Goal: Find specific page/section: Find specific page/section

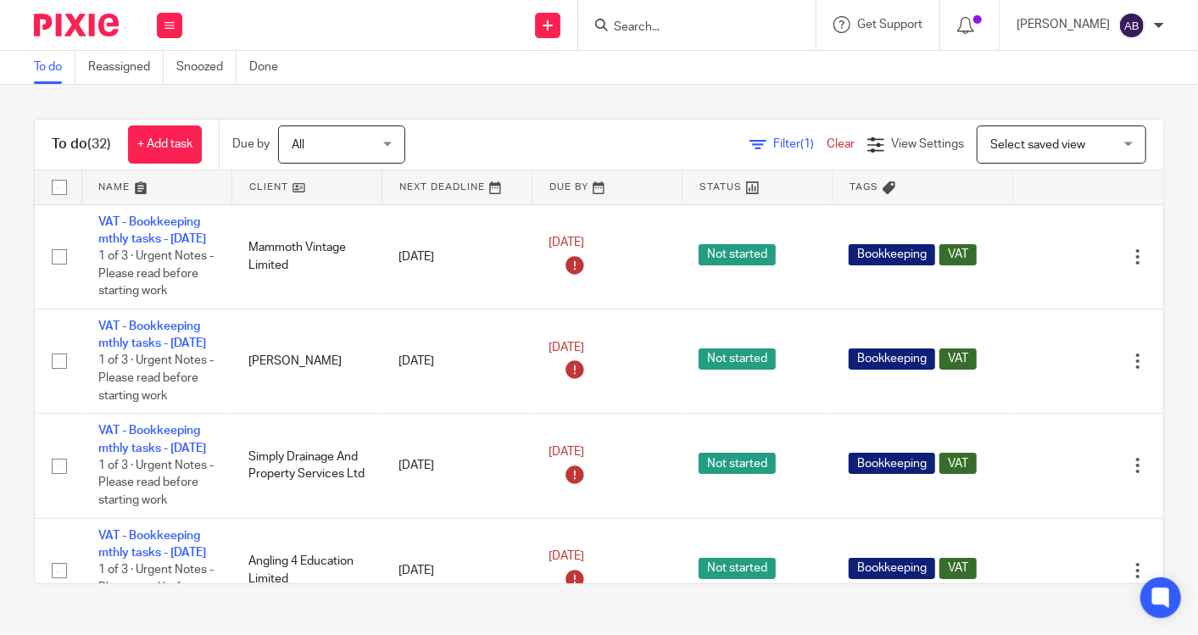
click at [670, 25] on input "Search" at bounding box center [688, 27] width 153 height 15
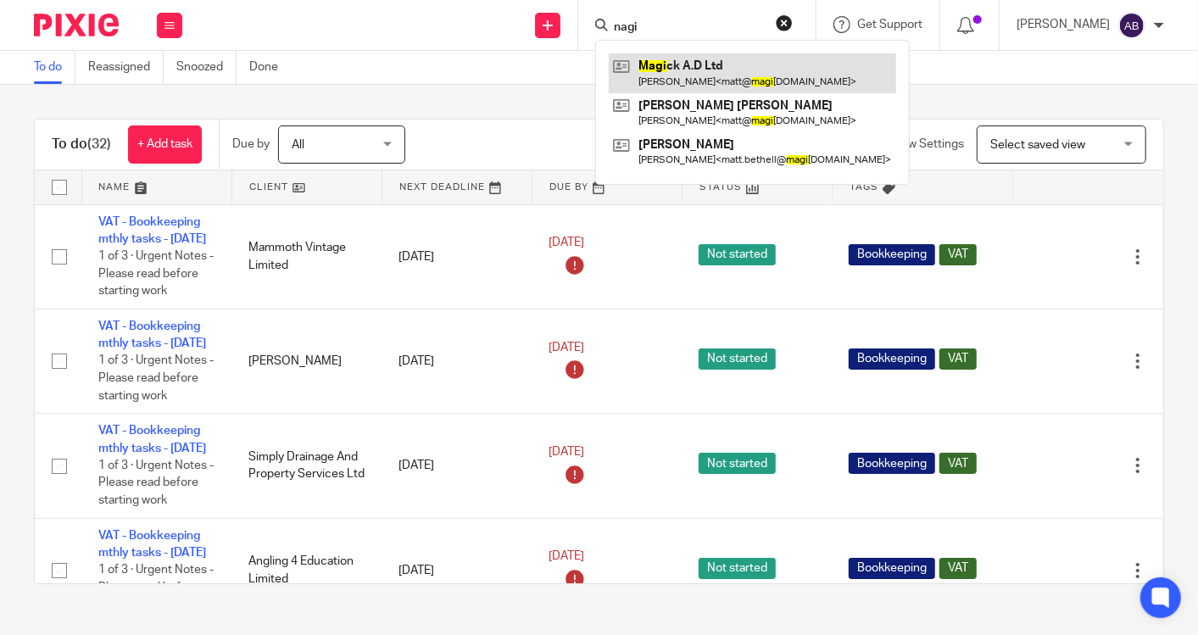
type input "nagi"
click at [677, 80] on link at bounding box center [752, 72] width 287 height 39
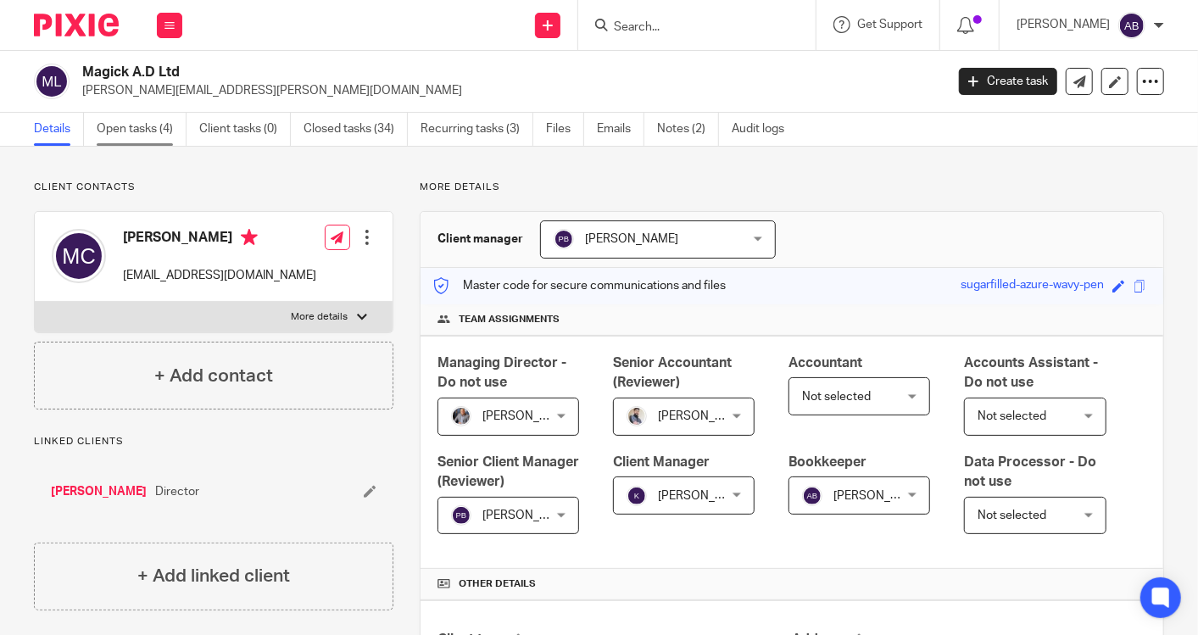
click at [130, 113] on link "Open tasks (4)" at bounding box center [142, 129] width 90 height 33
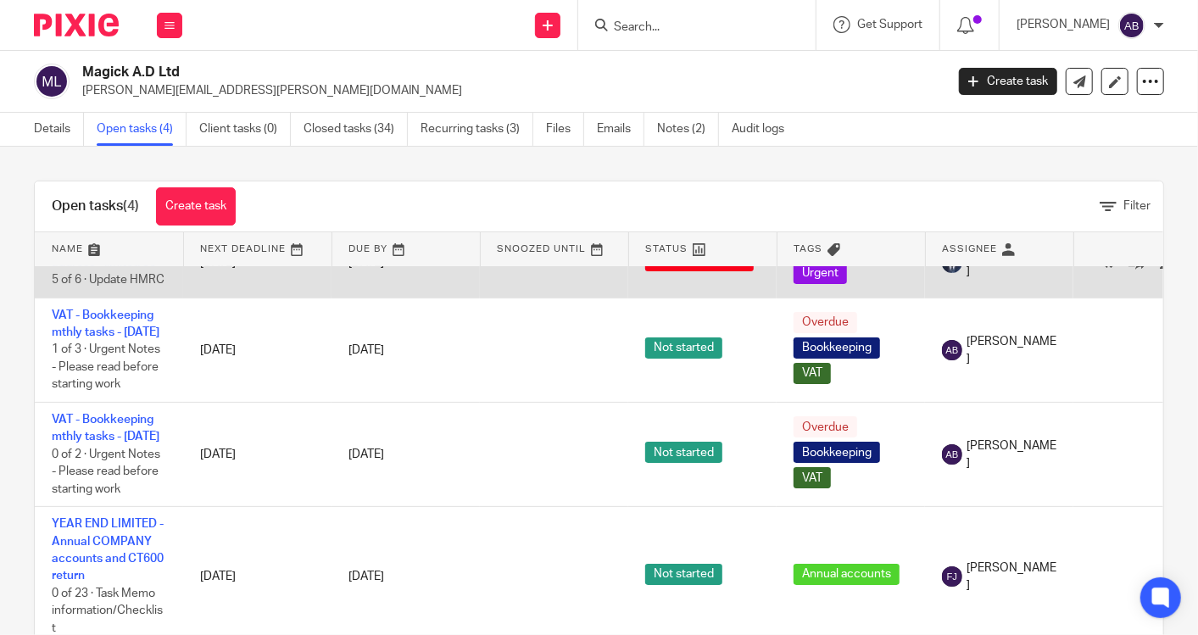
scroll to position [87, 0]
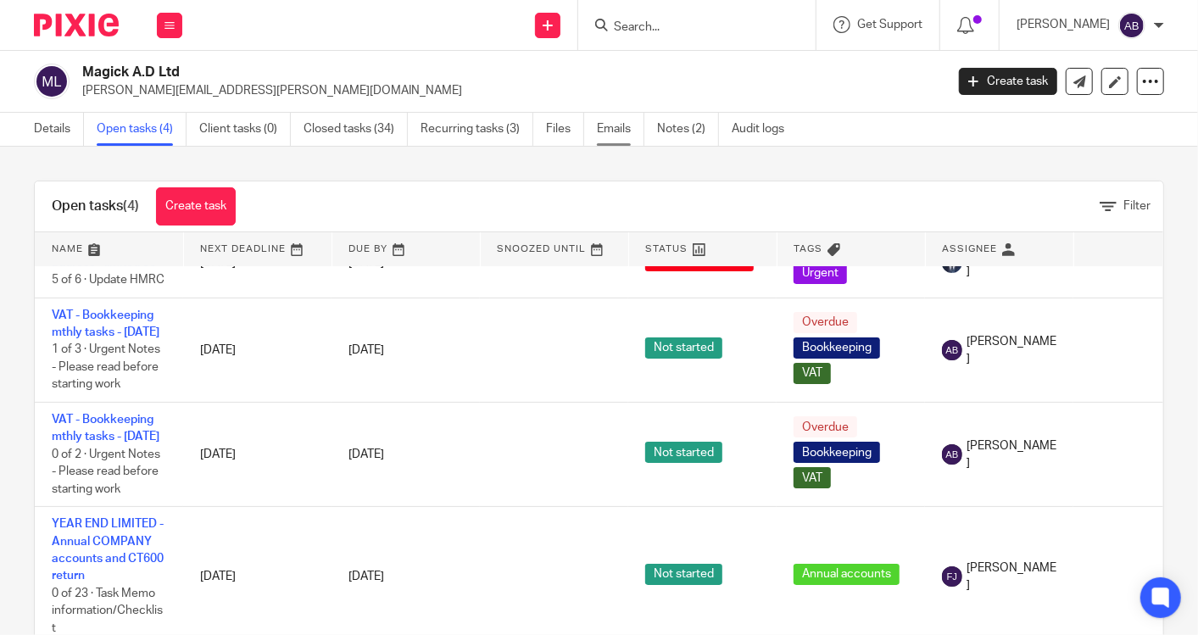
click at [611, 129] on link "Emails" at bounding box center [620, 129] width 47 height 33
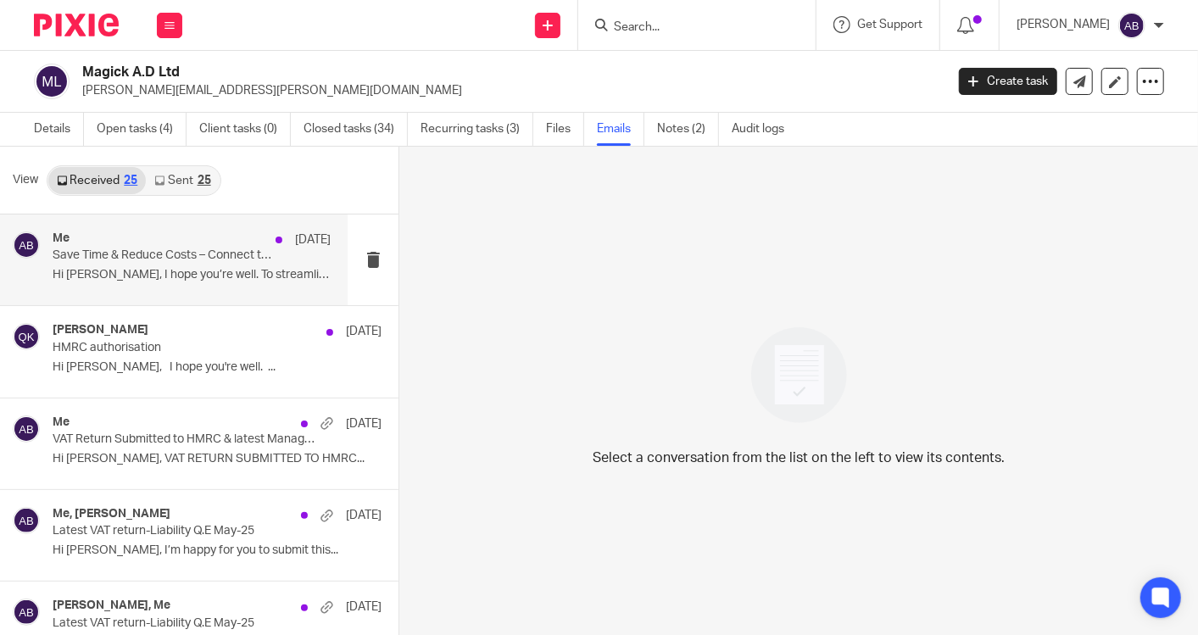
click at [214, 254] on p "Save Time & Reduce Costs – Connect to Streem" at bounding box center [164, 255] width 222 height 14
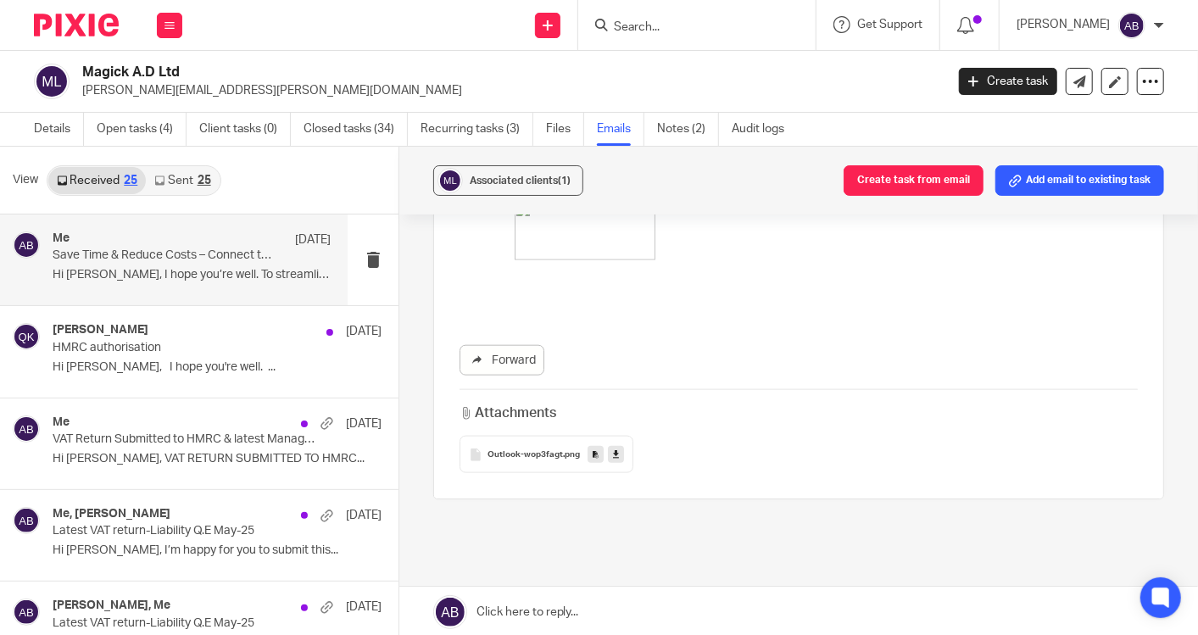
scroll to position [1036, 0]
click at [185, 181] on link "Sent 25" at bounding box center [182, 180] width 73 height 27
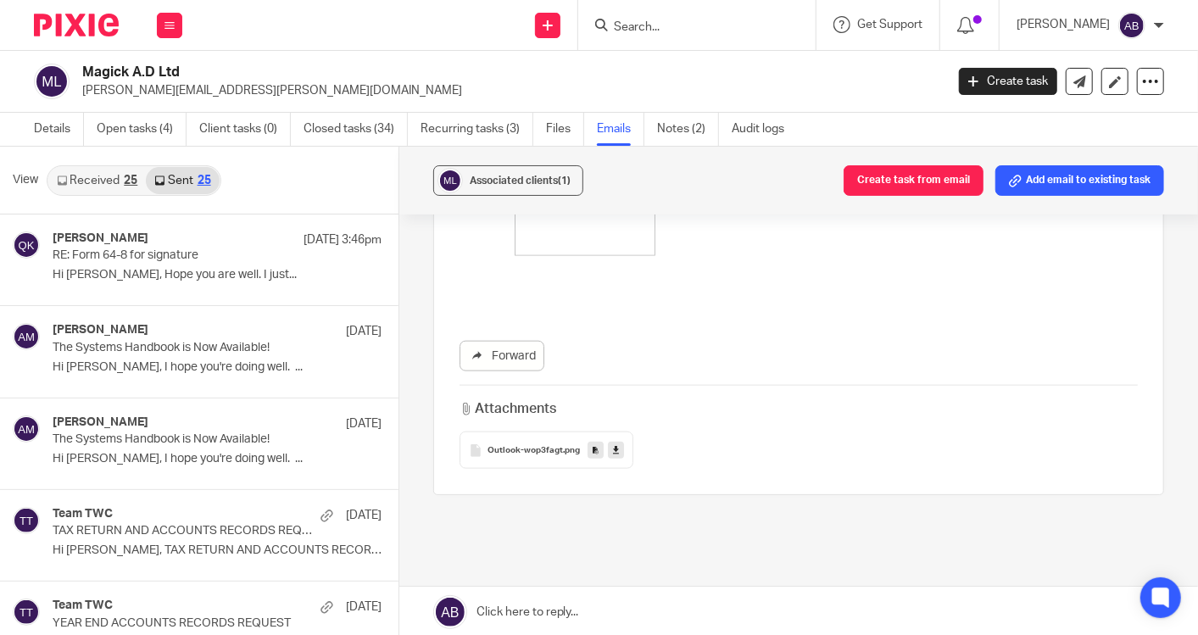
scroll to position [2, 0]
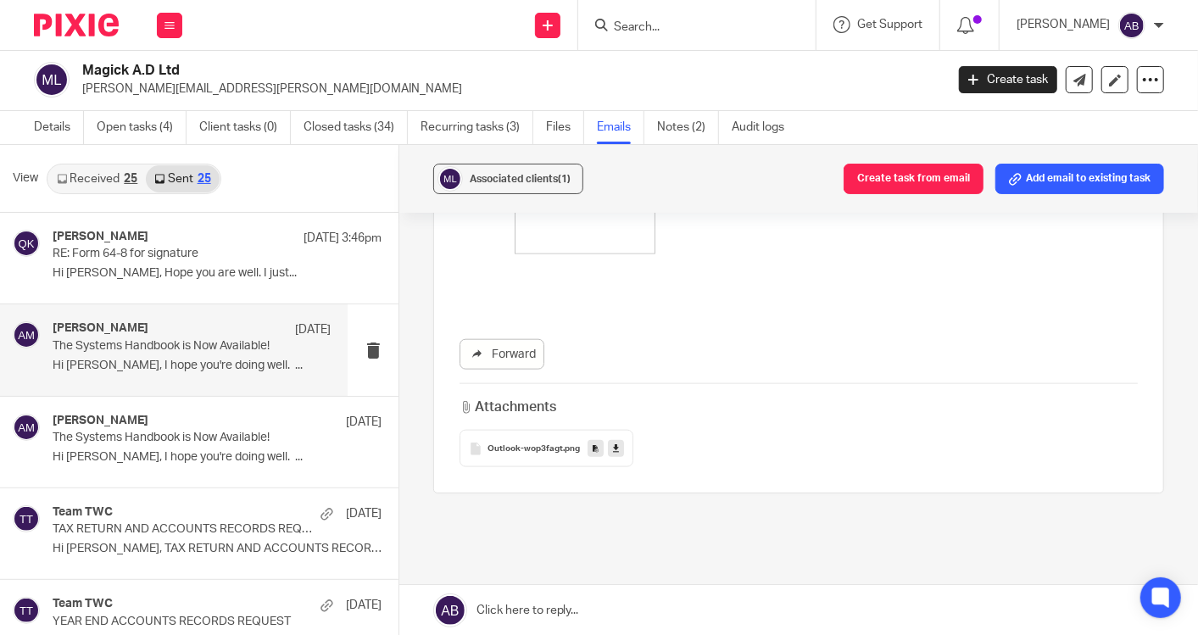
click at [186, 342] on p "The Systems Handbook is Now Available!" at bounding box center [164, 346] width 222 height 14
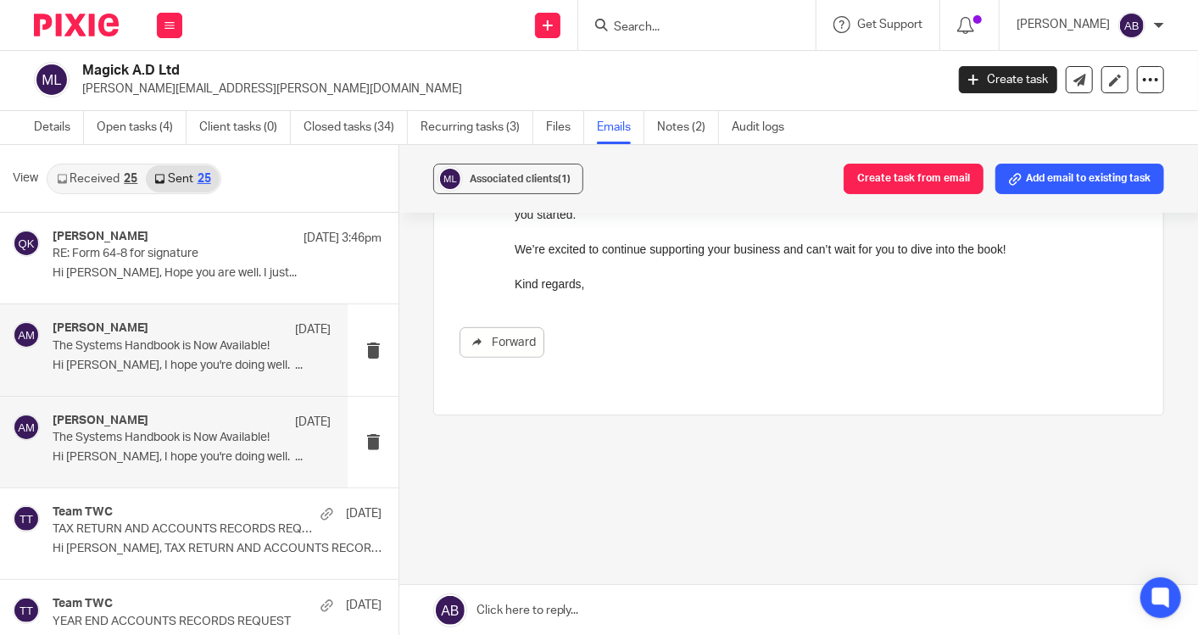
scroll to position [0, 0]
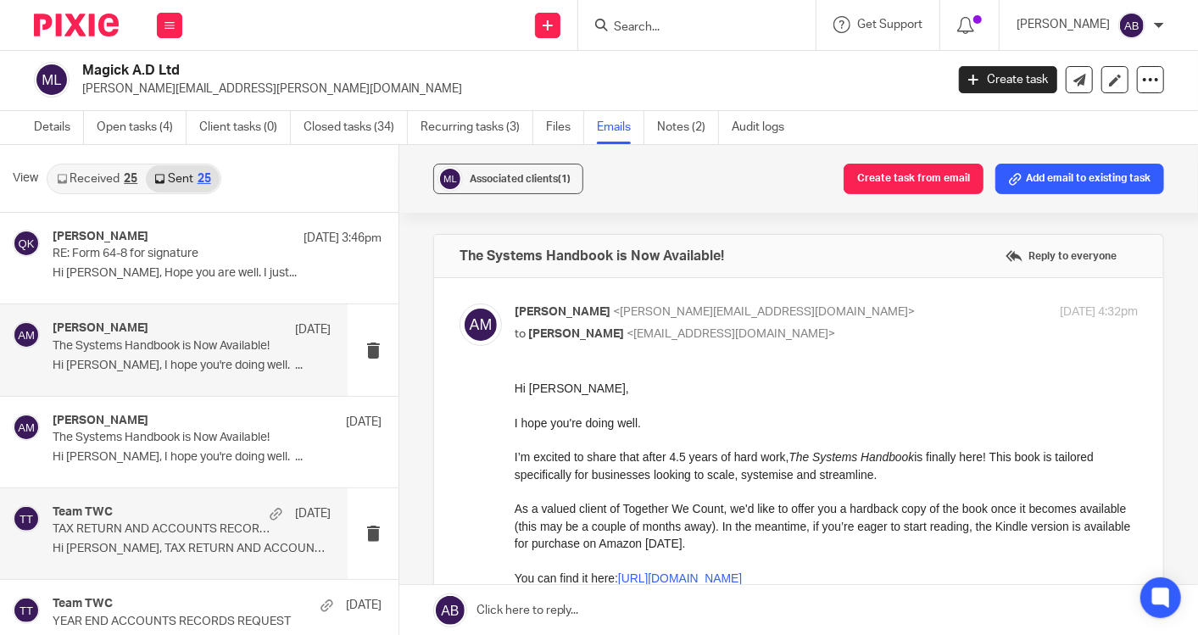
click at [196, 524] on p "TAX RETURN AND ACCOUNTS RECORDS REQUEST" at bounding box center [164, 529] width 222 height 14
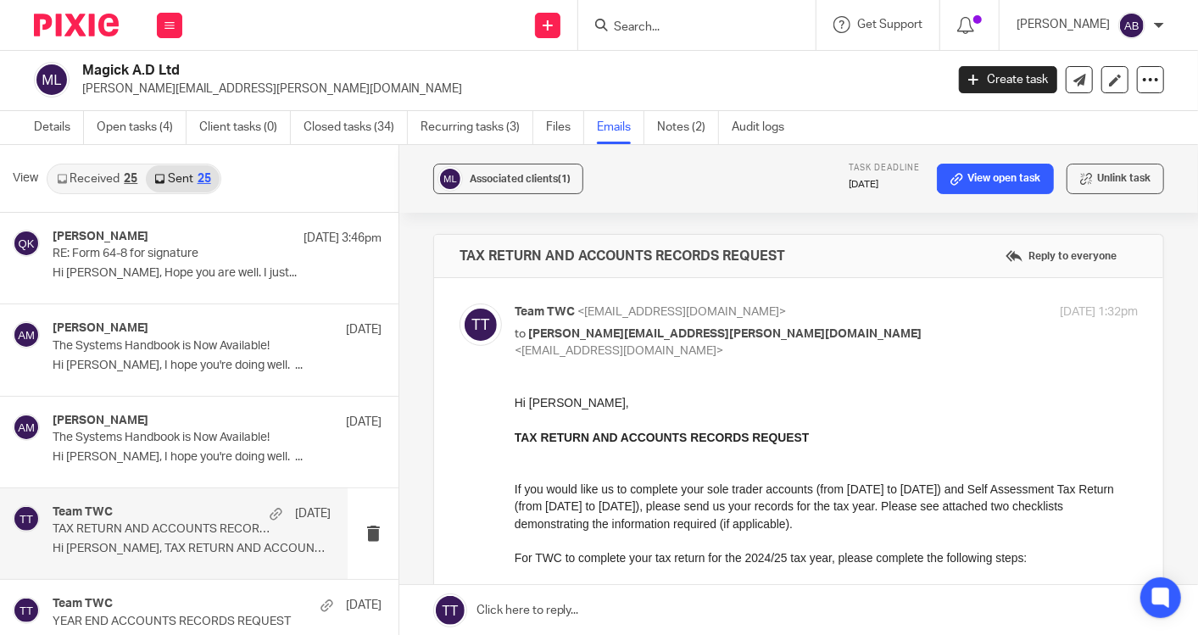
click at [103, 184] on link "Received 25" at bounding box center [96, 178] width 97 height 27
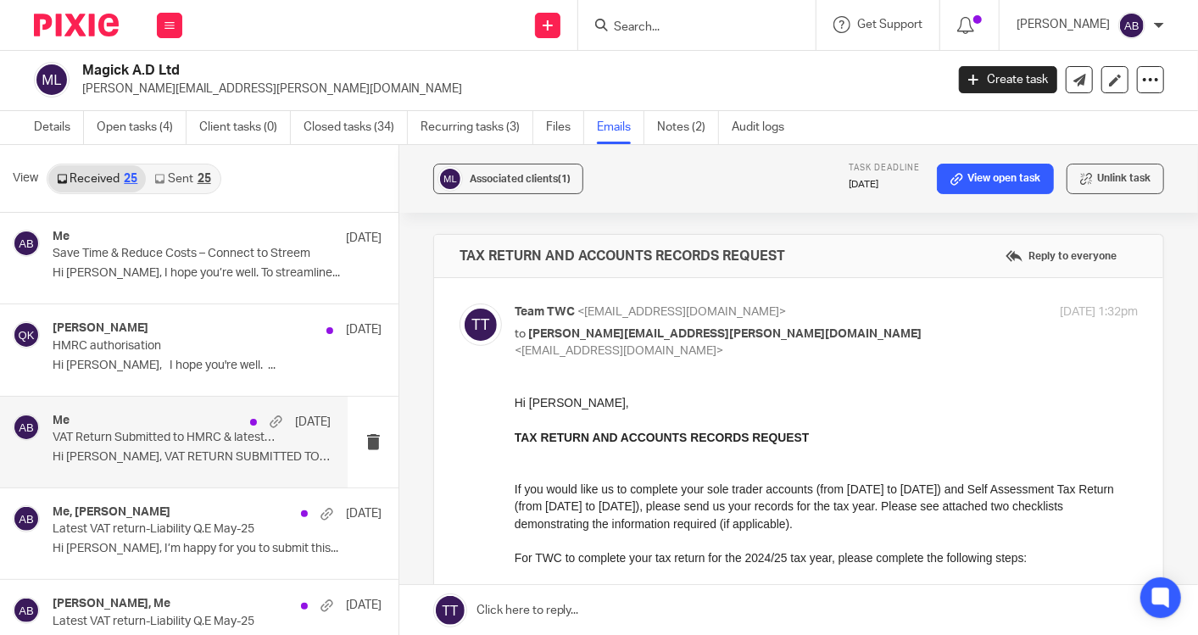
click at [228, 453] on p "Hi Matthew, VAT RETURN SUBMITTED TO HMRC..." at bounding box center [192, 457] width 278 height 14
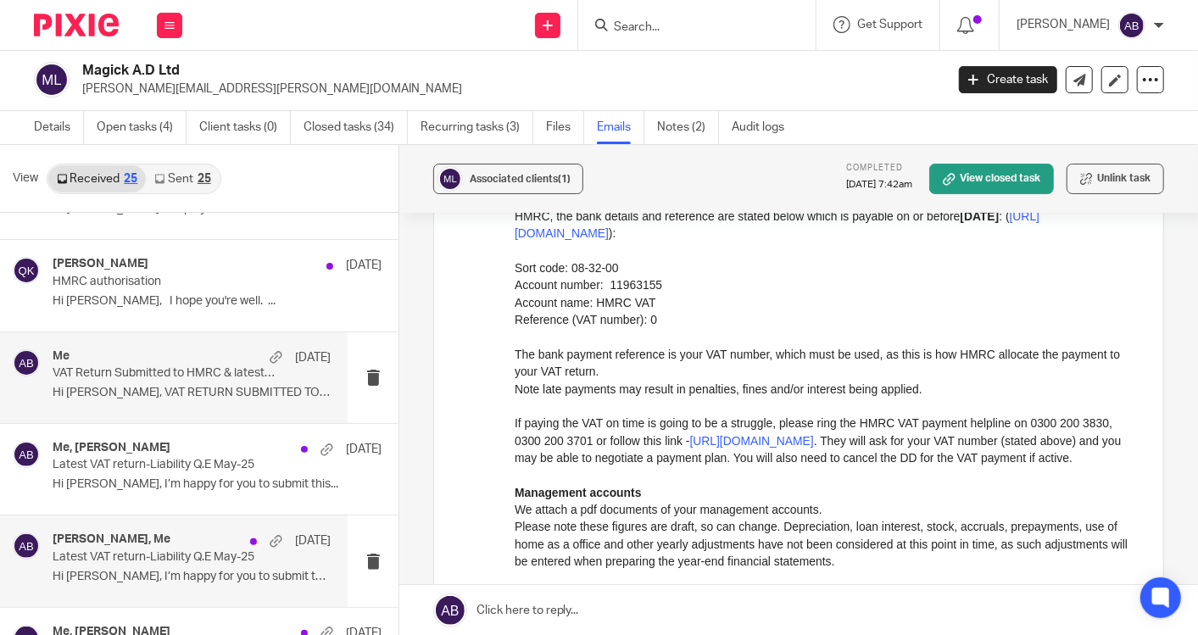
scroll to position [94, 0]
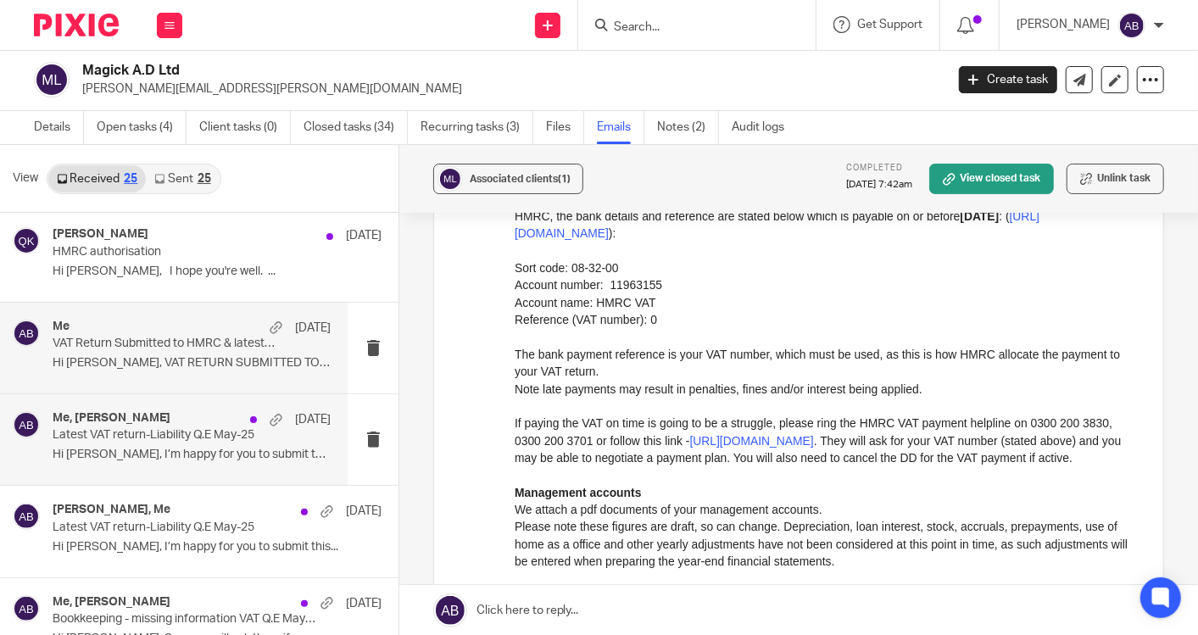
click at [162, 442] on div "Me, Matt Bethell 2 Jul Latest VAT return-Liability Q.E May-25 Hi Akshay, I’m ha…" at bounding box center [192, 439] width 278 height 57
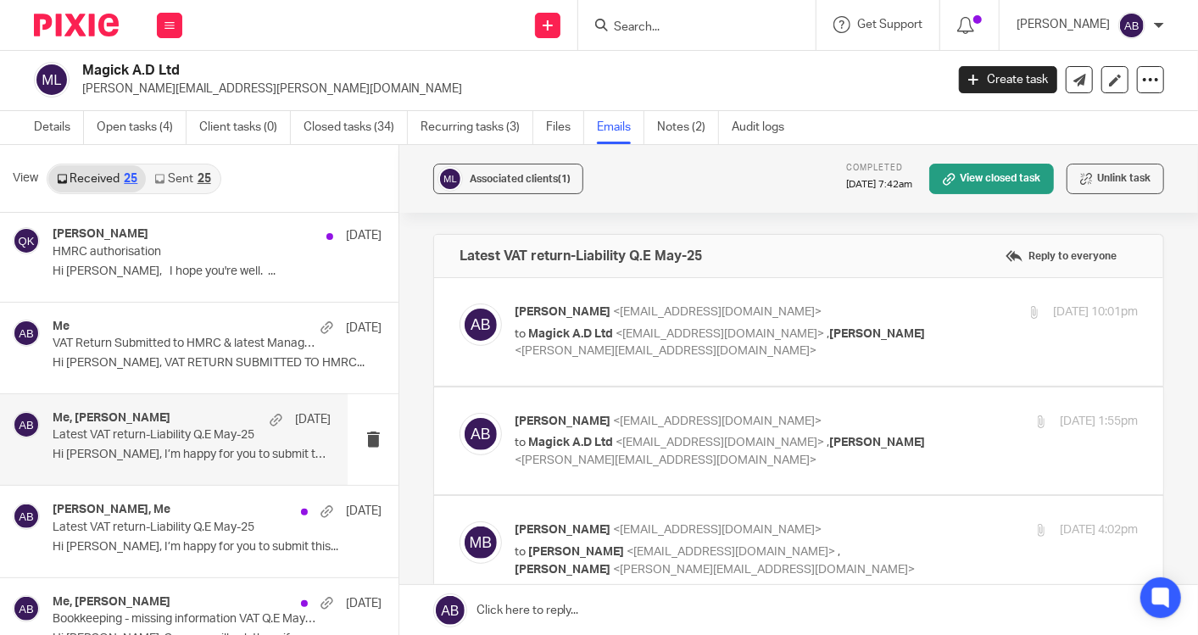
scroll to position [0, 0]
click at [885, 348] on p "to Magick A.D Ltd <matt.bethell@magick.studio> , Kim Faulkner <kim@togetherweco…" at bounding box center [721, 342] width 415 height 35
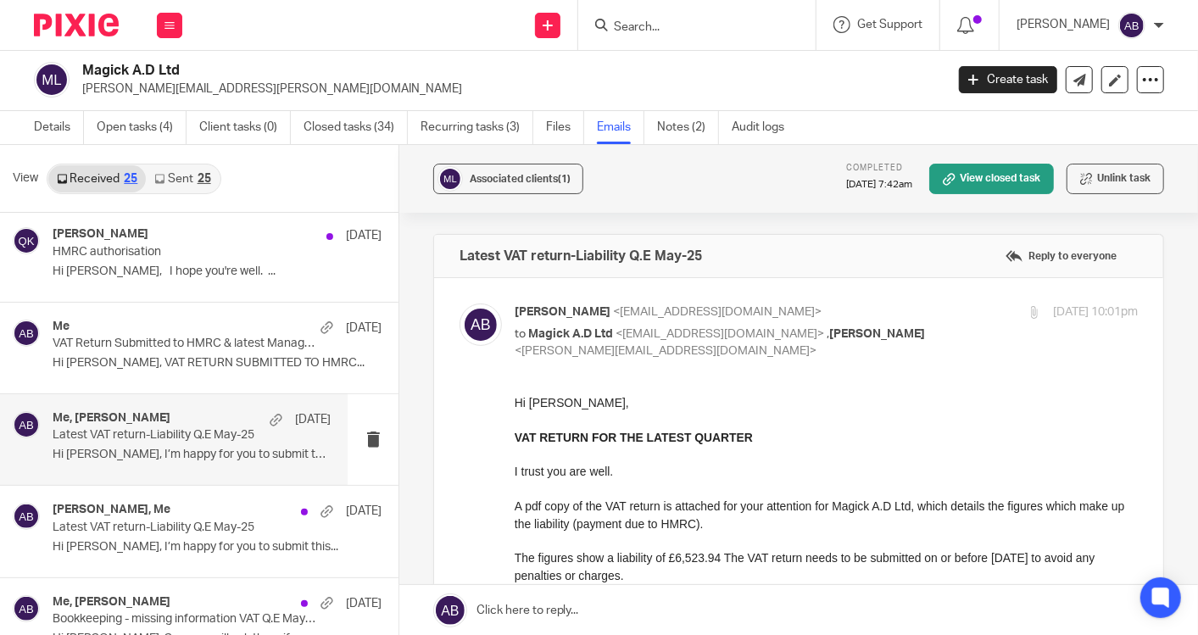
click at [885, 348] on p "to Magick A.D Ltd <matt.bethell@magick.studio> , Kim Faulkner <kim@togetherweco…" at bounding box center [721, 342] width 415 height 35
checkbox input "false"
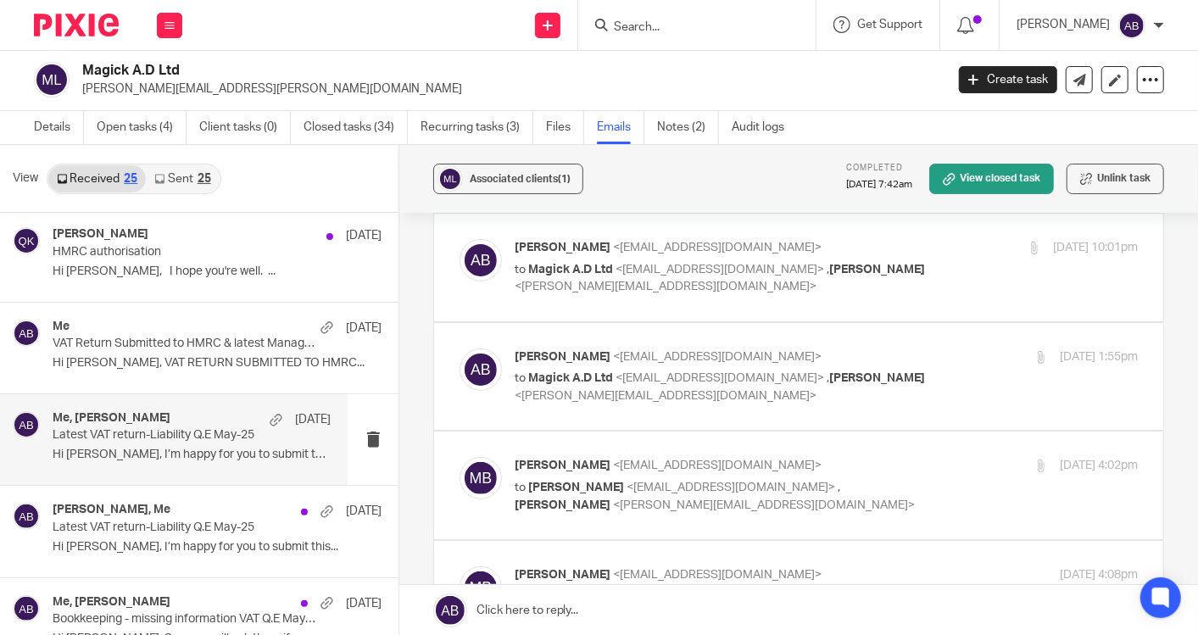
scroll to position [94, 0]
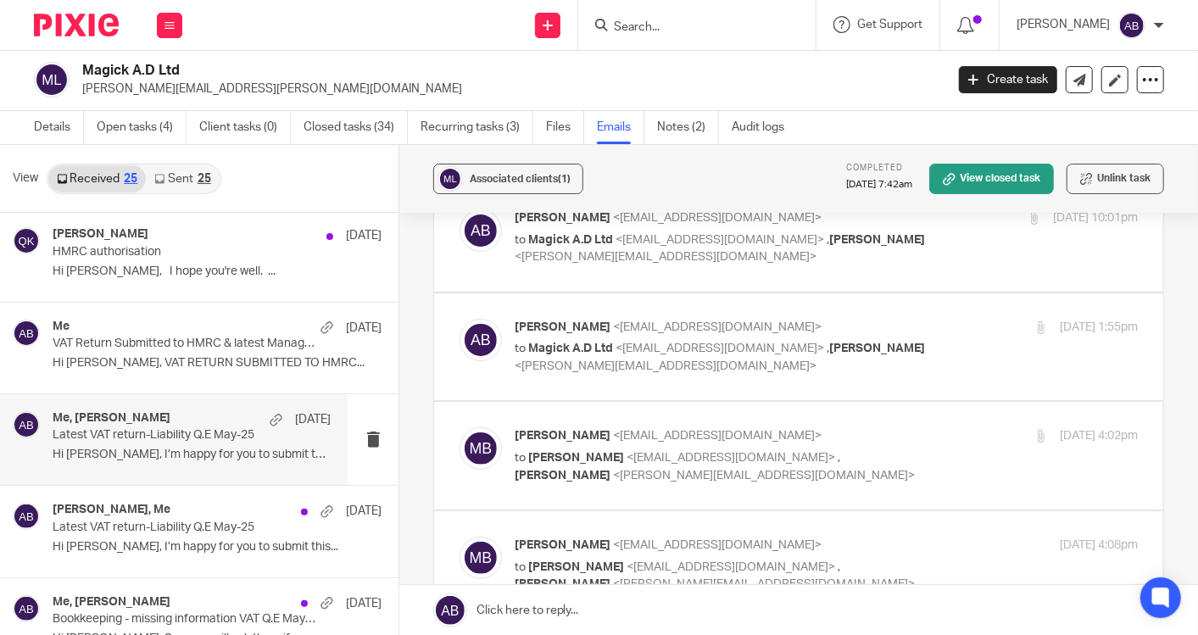
click at [921, 348] on div "Akshay Bhanushali <akshay@togetherwecount.co.uk> to Magick A.D Ltd <matt.bethel…" at bounding box center [825, 347] width 623 height 57
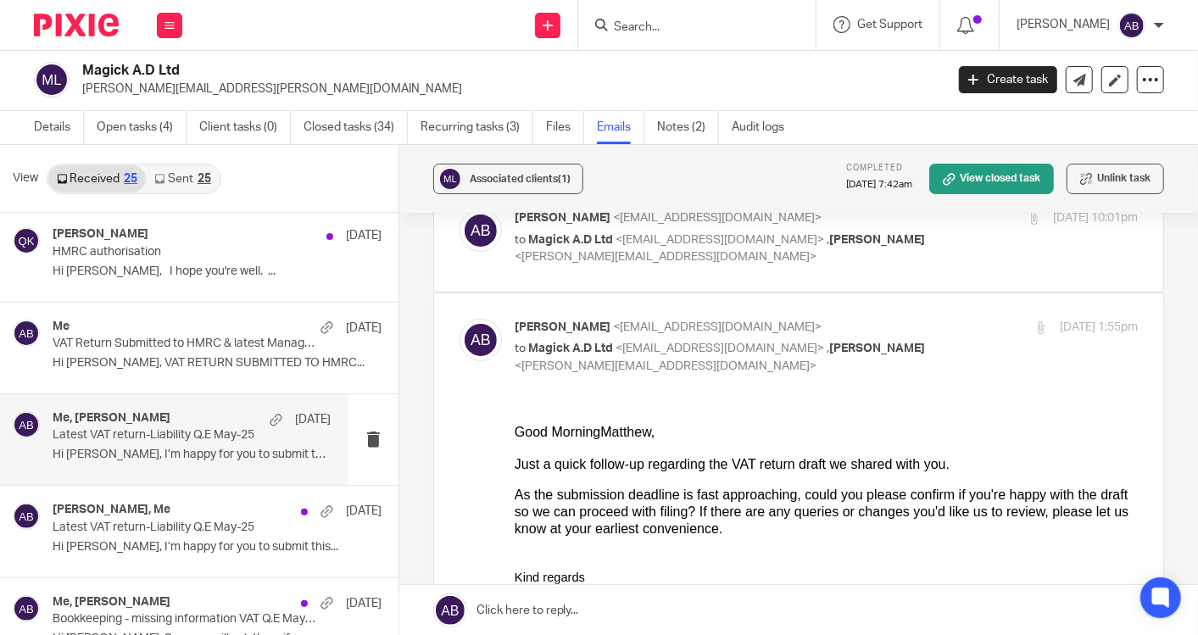
scroll to position [0, 0]
click at [921, 348] on div "Akshay Bhanushali <akshay@togetherwecount.co.uk> to Magick A.D Ltd <matt.bethel…" at bounding box center [825, 347] width 623 height 57
checkbox input "false"
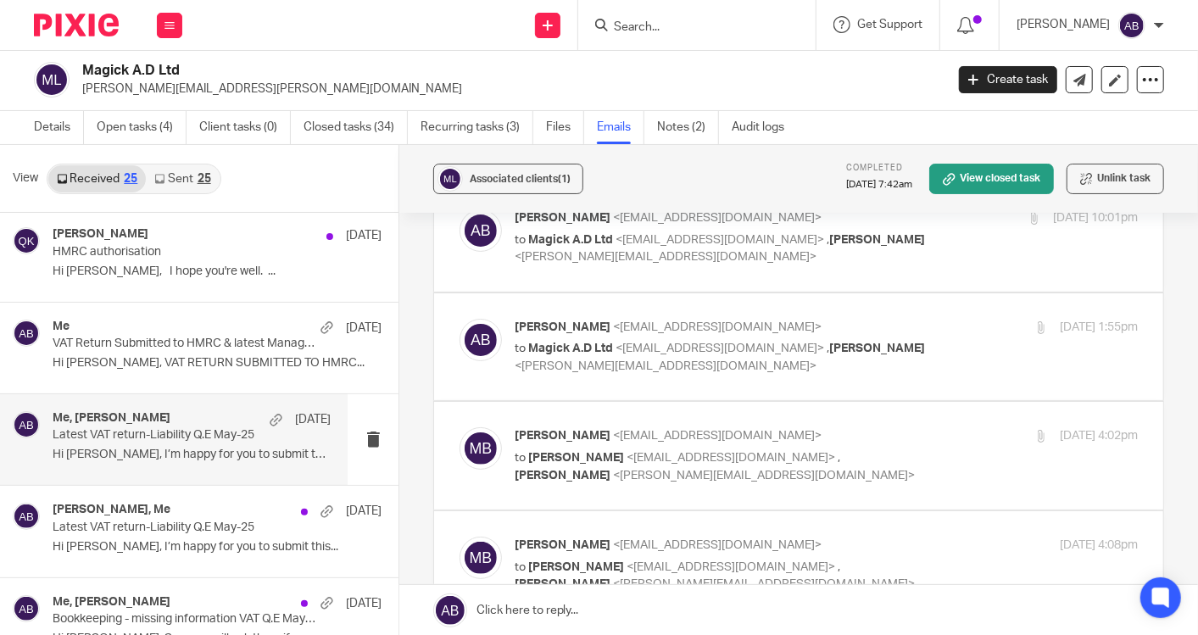
click at [910, 450] on div "Matt Bethell <matt.bethell@magick.studio> to Akshay Bhanushali <akshay@together…" at bounding box center [825, 455] width 623 height 57
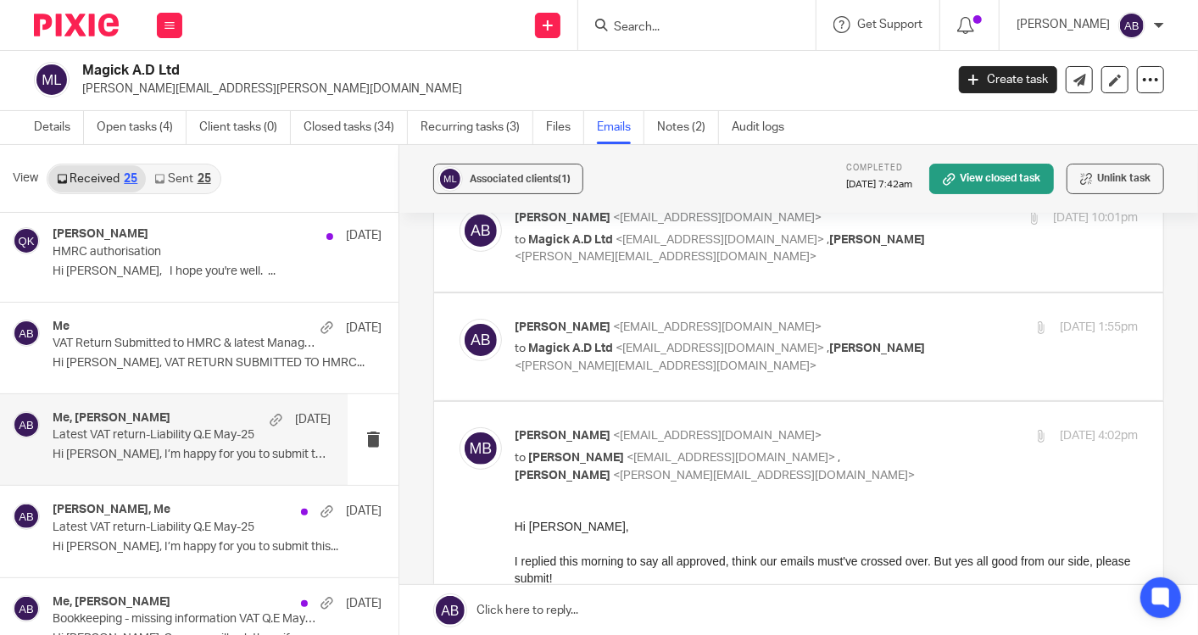
click at [931, 472] on div "Matt Bethell <matt.bethell@magick.studio> to Akshay Bhanushali <akshay@together…" at bounding box center [825, 455] width 623 height 57
checkbox input "false"
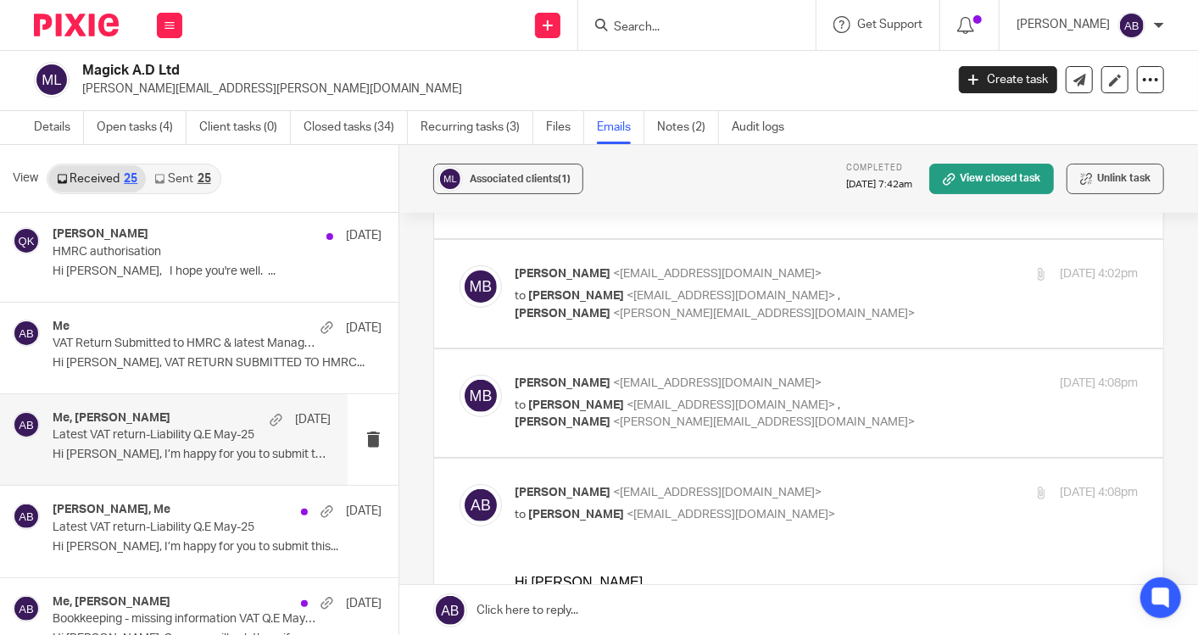
scroll to position [282, 0]
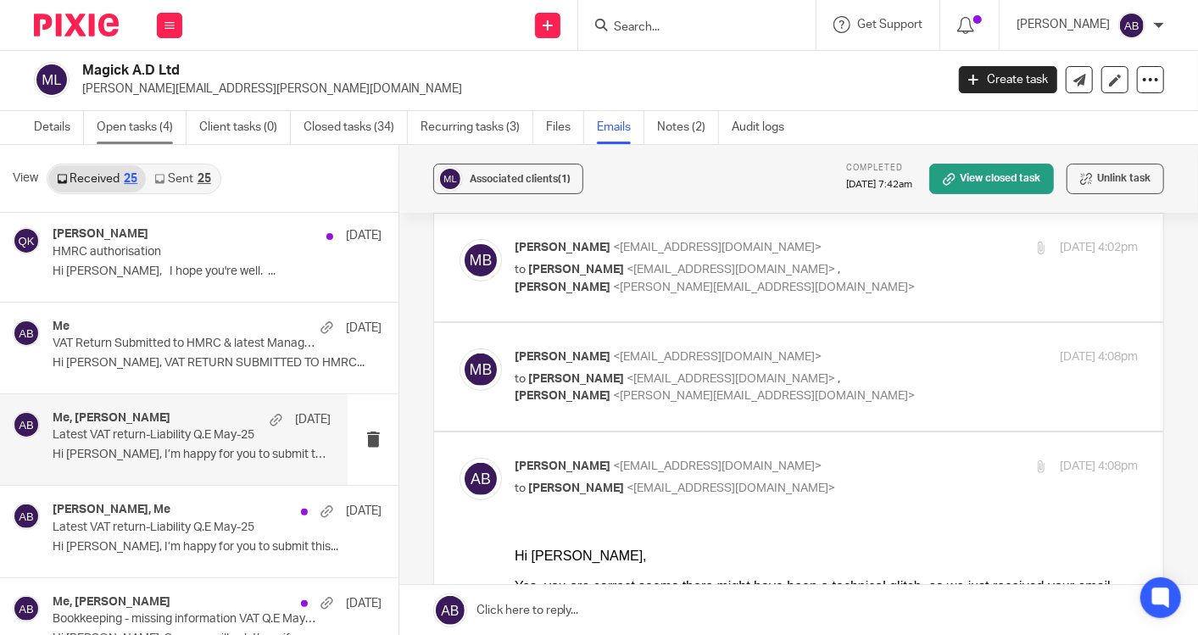
click at [120, 126] on link "Open tasks (4)" at bounding box center [142, 127] width 90 height 33
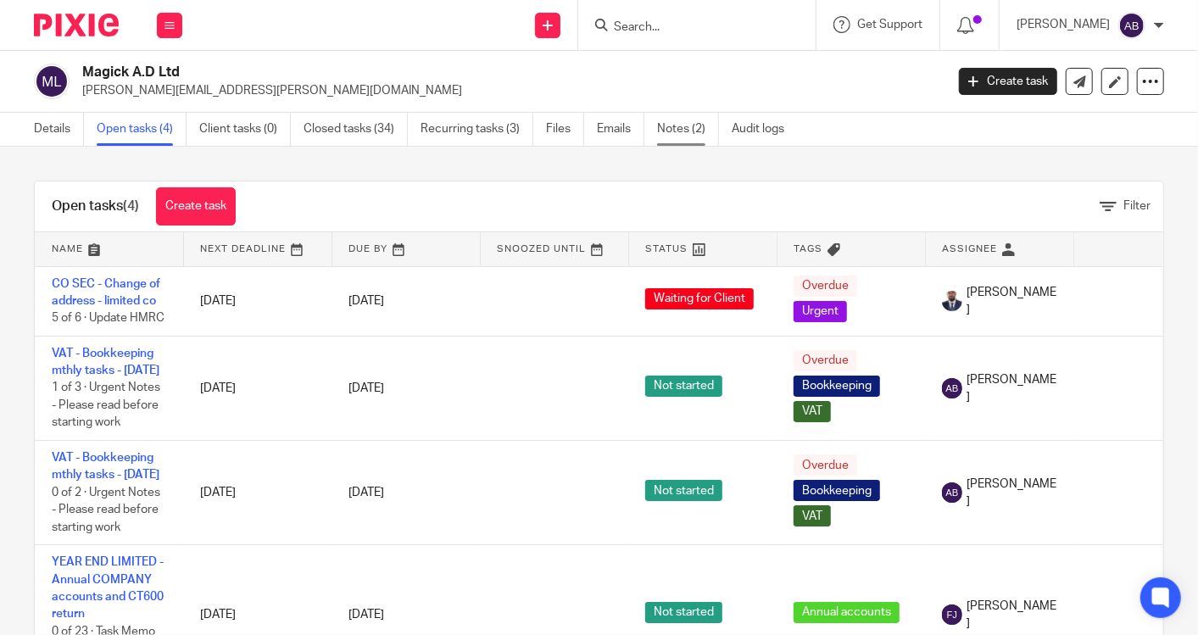
click at [684, 122] on link "Notes (2)" at bounding box center [688, 129] width 62 height 33
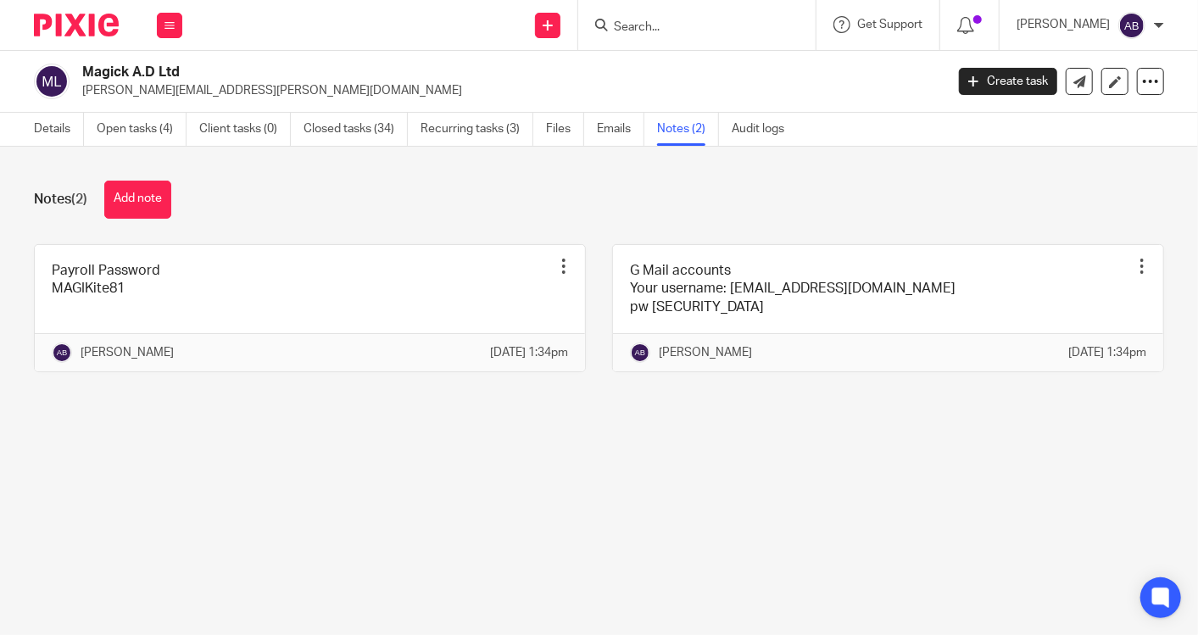
click at [171, 43] on div "Work Email Clients Team Reports Settings" at bounding box center [169, 25] width 59 height 50
click at [156, 78] on link "Work" at bounding box center [160, 79] width 27 height 12
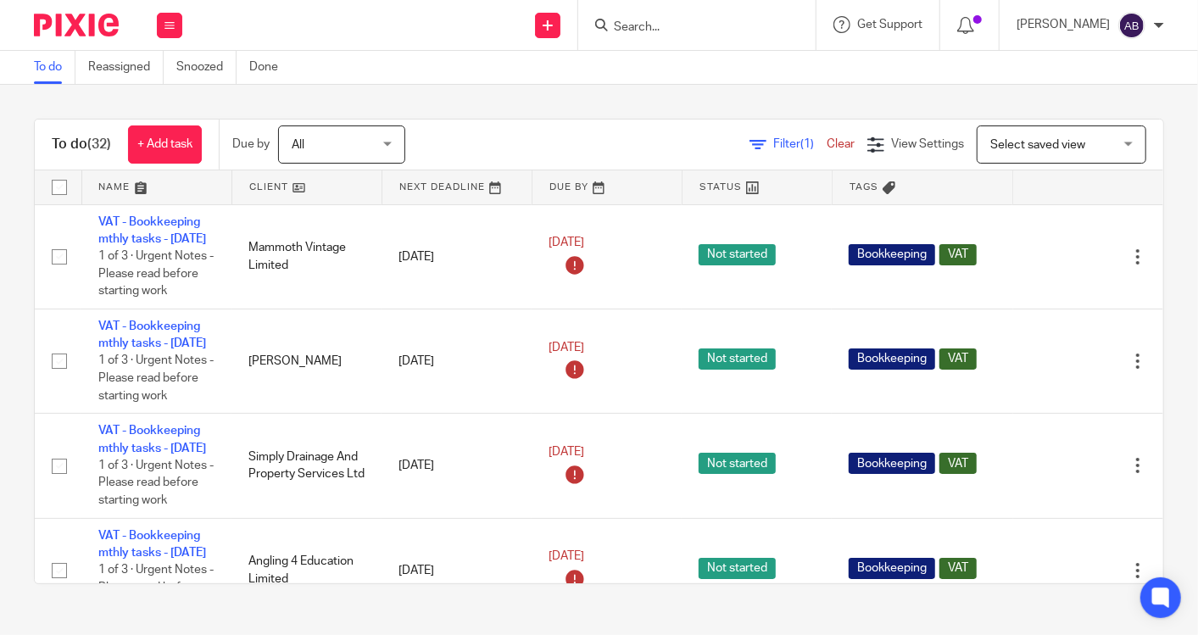
click at [956, 35] on div at bounding box center [969, 25] width 59 height 50
click at [959, 27] on icon at bounding box center [965, 25] width 17 height 17
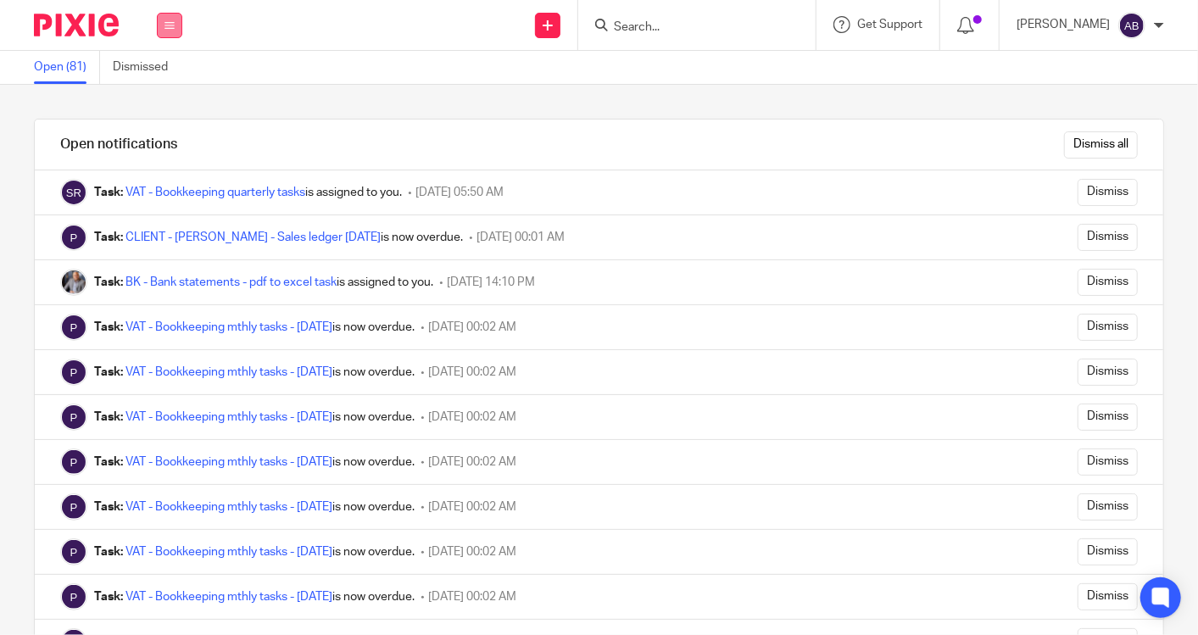
click at [164, 20] on icon at bounding box center [169, 25] width 10 height 10
click at [170, 77] on link "Work" at bounding box center [160, 79] width 27 height 12
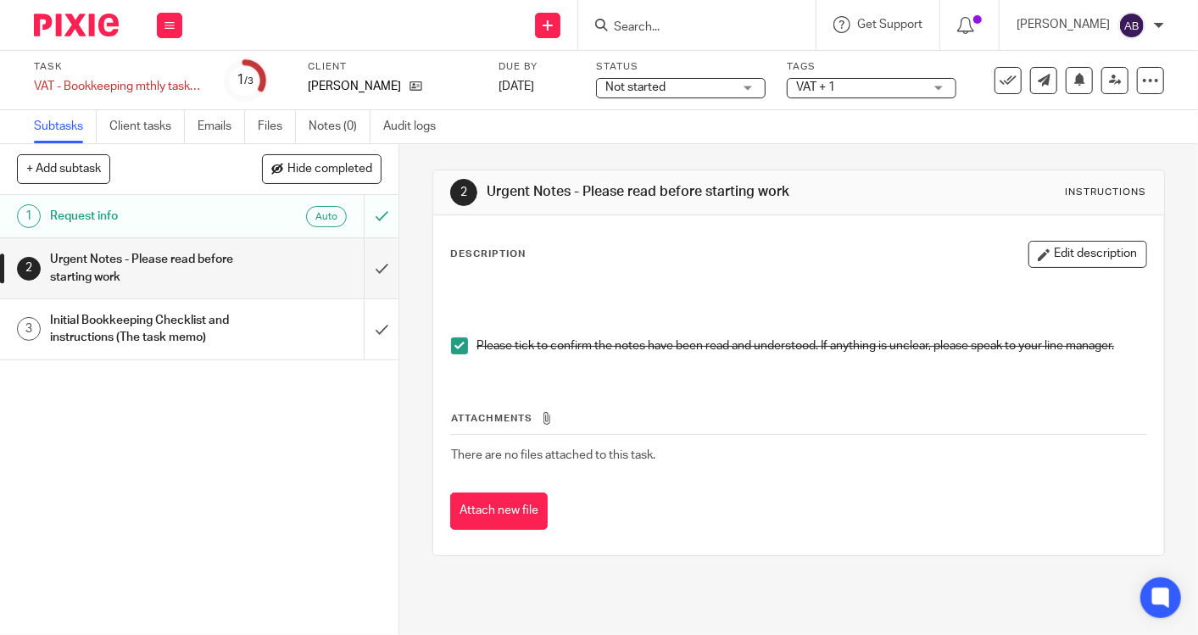
click at [188, 255] on h1 "Urgent Notes - Please read before starting work" at bounding box center [149, 268] width 198 height 43
click at [229, 319] on h1 "Initial Bookkeeping Checklist and instructions (The task memo)" at bounding box center [149, 329] width 198 height 43
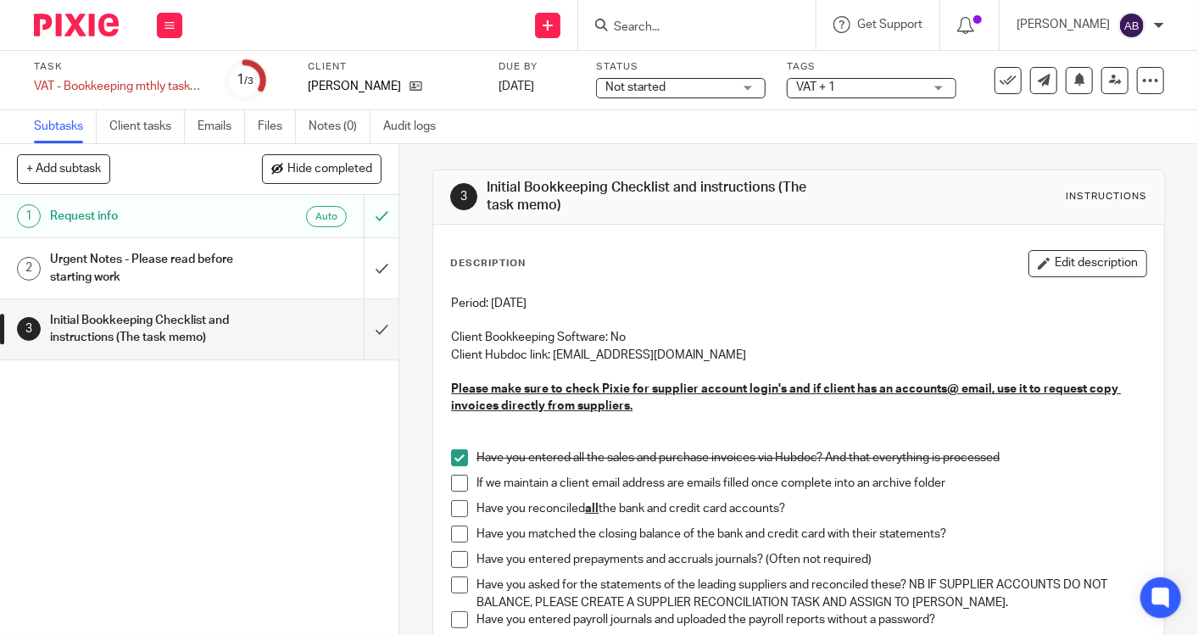
click at [727, 24] on input "Search" at bounding box center [688, 27] width 153 height 15
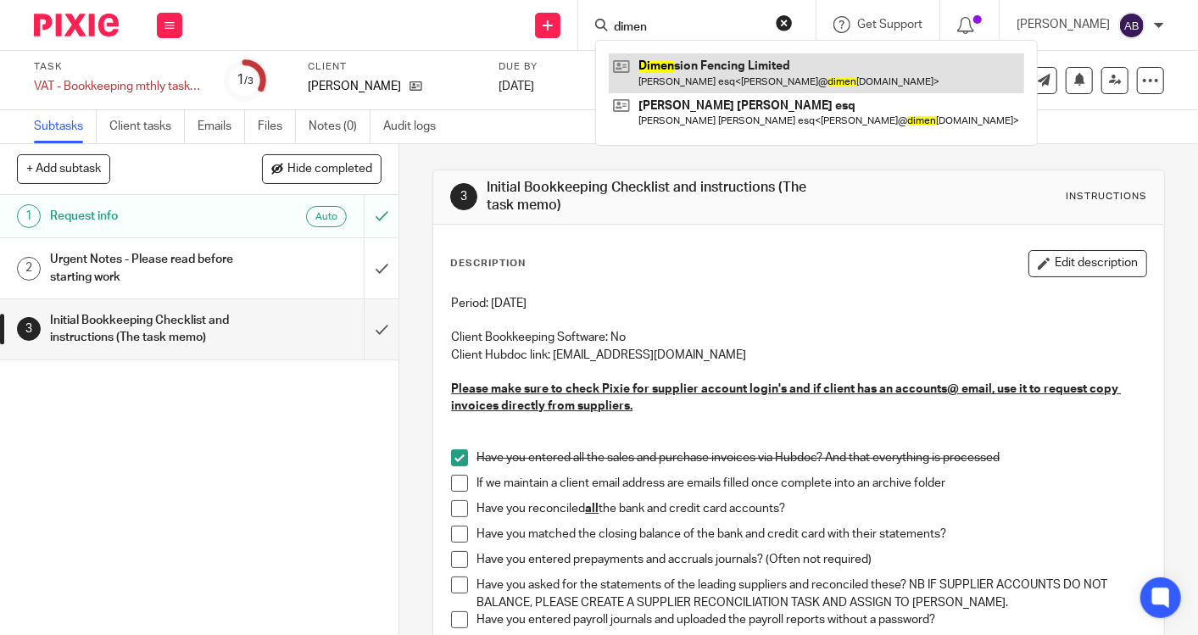
type input "dimen"
click at [704, 58] on link at bounding box center [816, 72] width 415 height 39
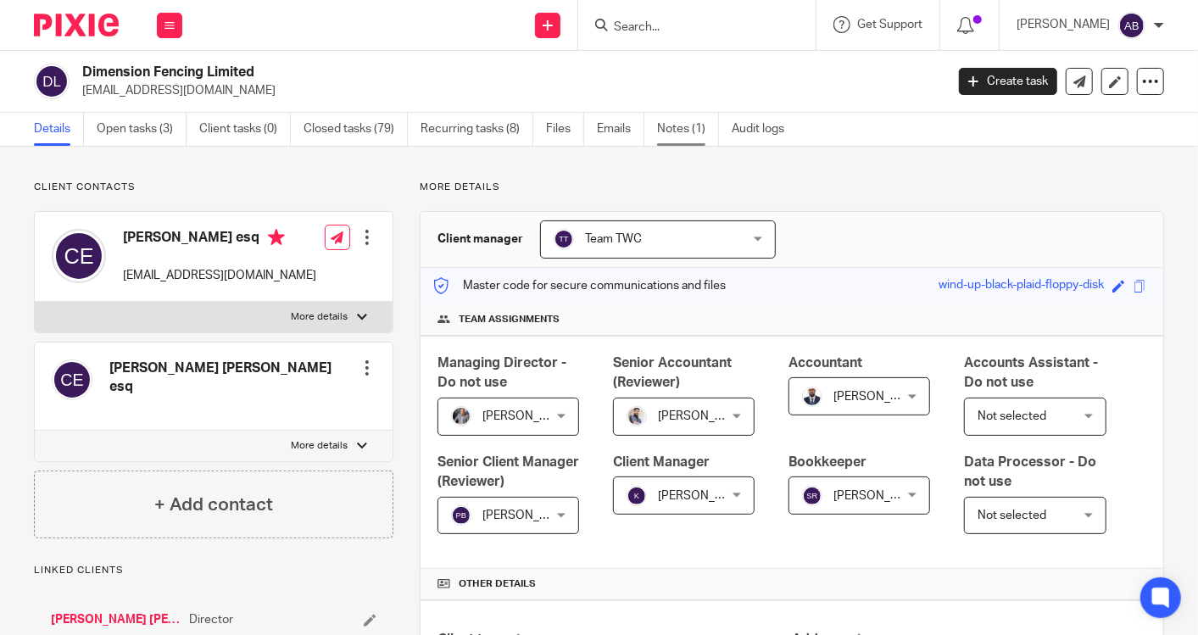
click at [691, 129] on link "Notes (1)" at bounding box center [688, 129] width 62 height 33
